Goal: Transaction & Acquisition: Subscribe to service/newsletter

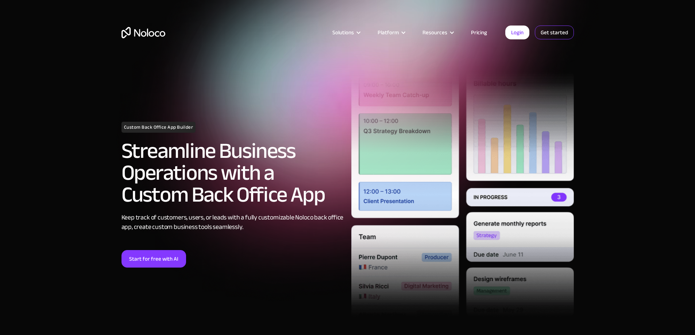
click at [544, 28] on link "Get started" at bounding box center [554, 33] width 39 height 14
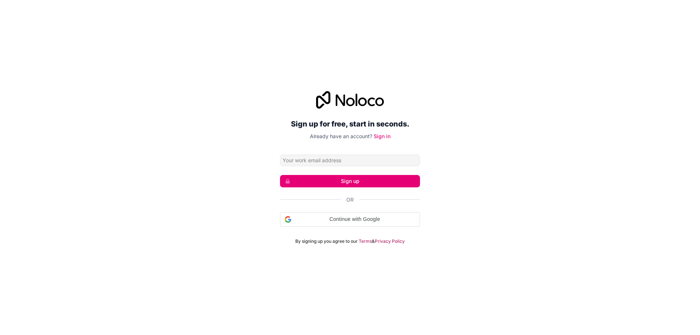
click at [385, 160] on input "Email address" at bounding box center [350, 161] width 140 height 12
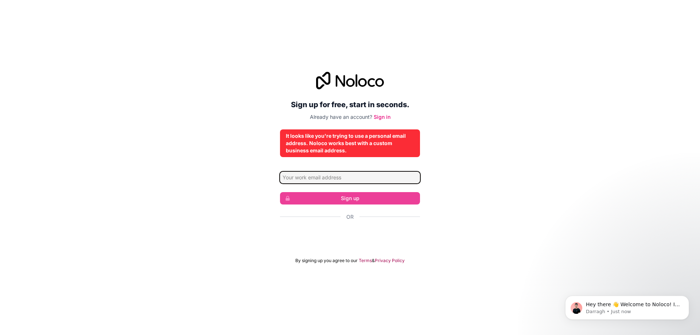
click at [327, 179] on input "Email address" at bounding box center [350, 178] width 140 height 12
type input "gamingcode26@gmail.com"
click at [380, 146] on div "It looks like you're trying to use a personal email address. Noloco works best …" at bounding box center [350, 143] width 128 height 22
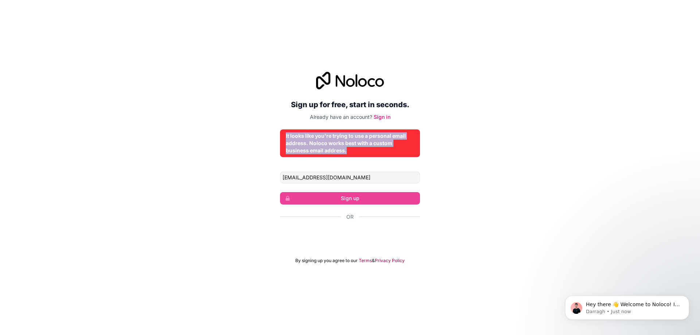
click at [379, 146] on div "It looks like you're trying to use a personal email address. Noloco works best …" at bounding box center [350, 143] width 128 height 22
